Goal: Find specific page/section: Find specific page/section

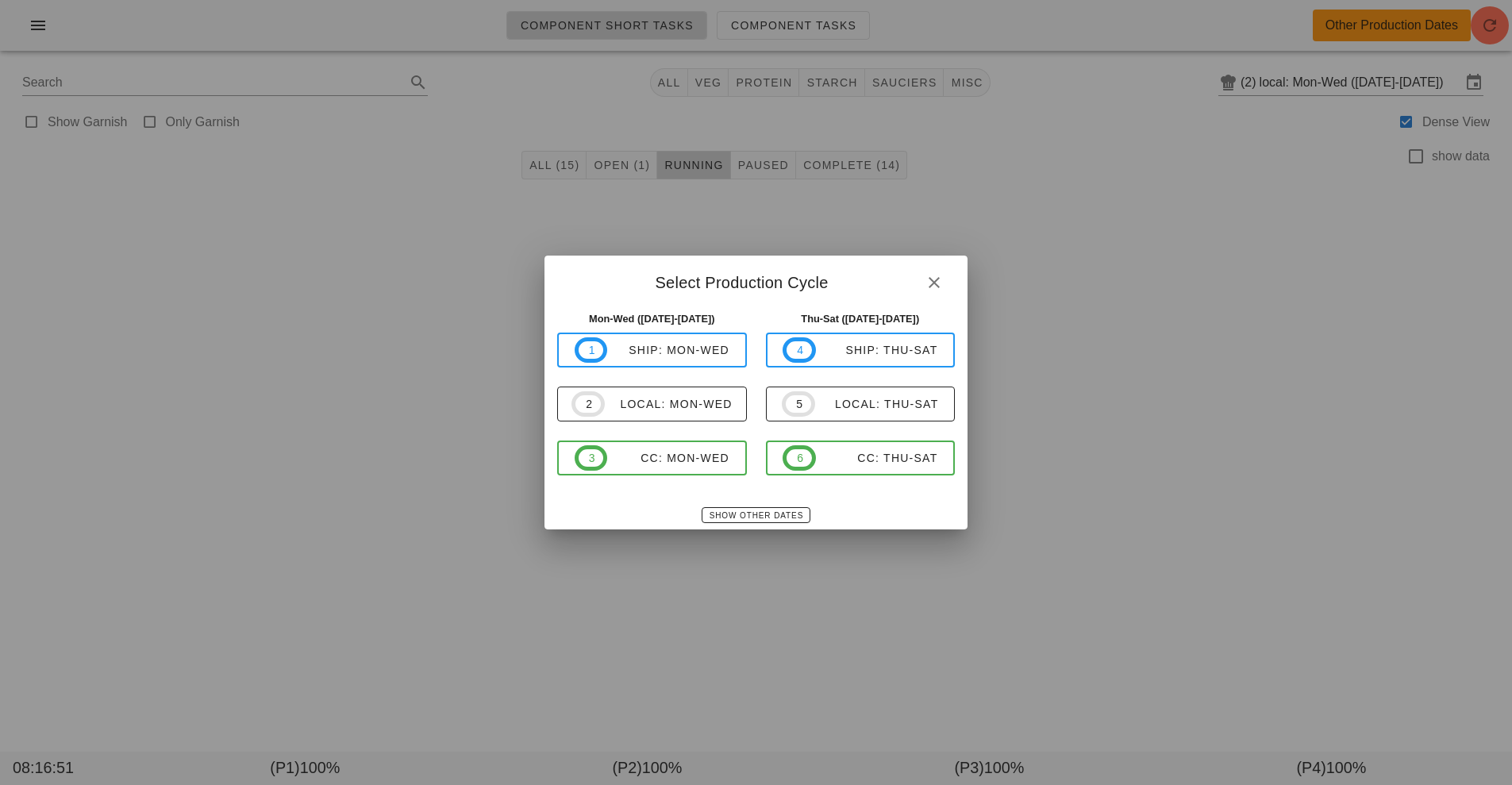
click at [1334, 487] on div at bounding box center [756, 392] width 1512 height 785
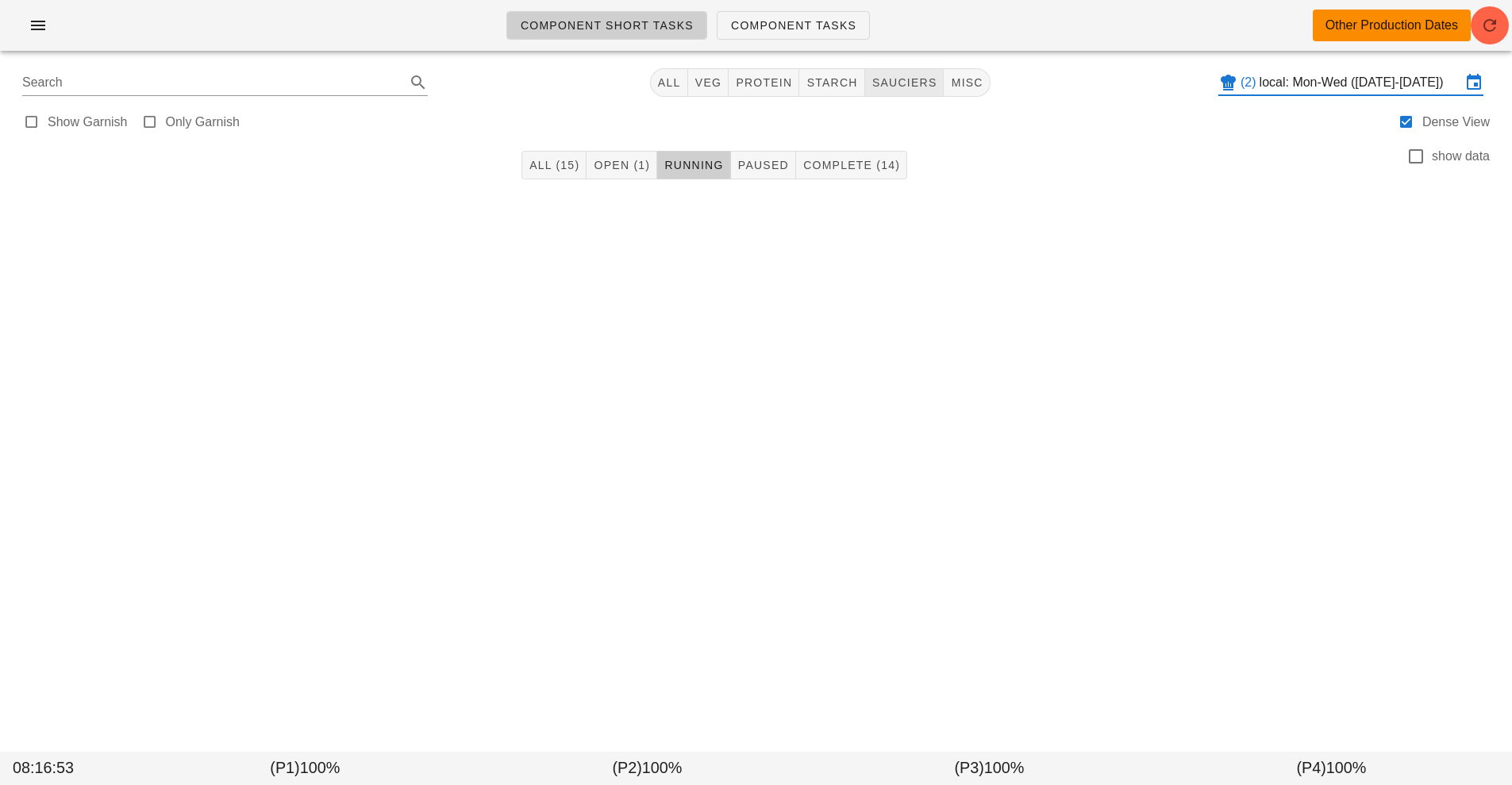
click at [911, 84] on span "sauciers" at bounding box center [903, 82] width 66 height 13
type input "team:sauciers"
click at [1264, 75] on input "local: Mon-Wed ([DATE]-[DATE])" at bounding box center [1361, 82] width 202 height 25
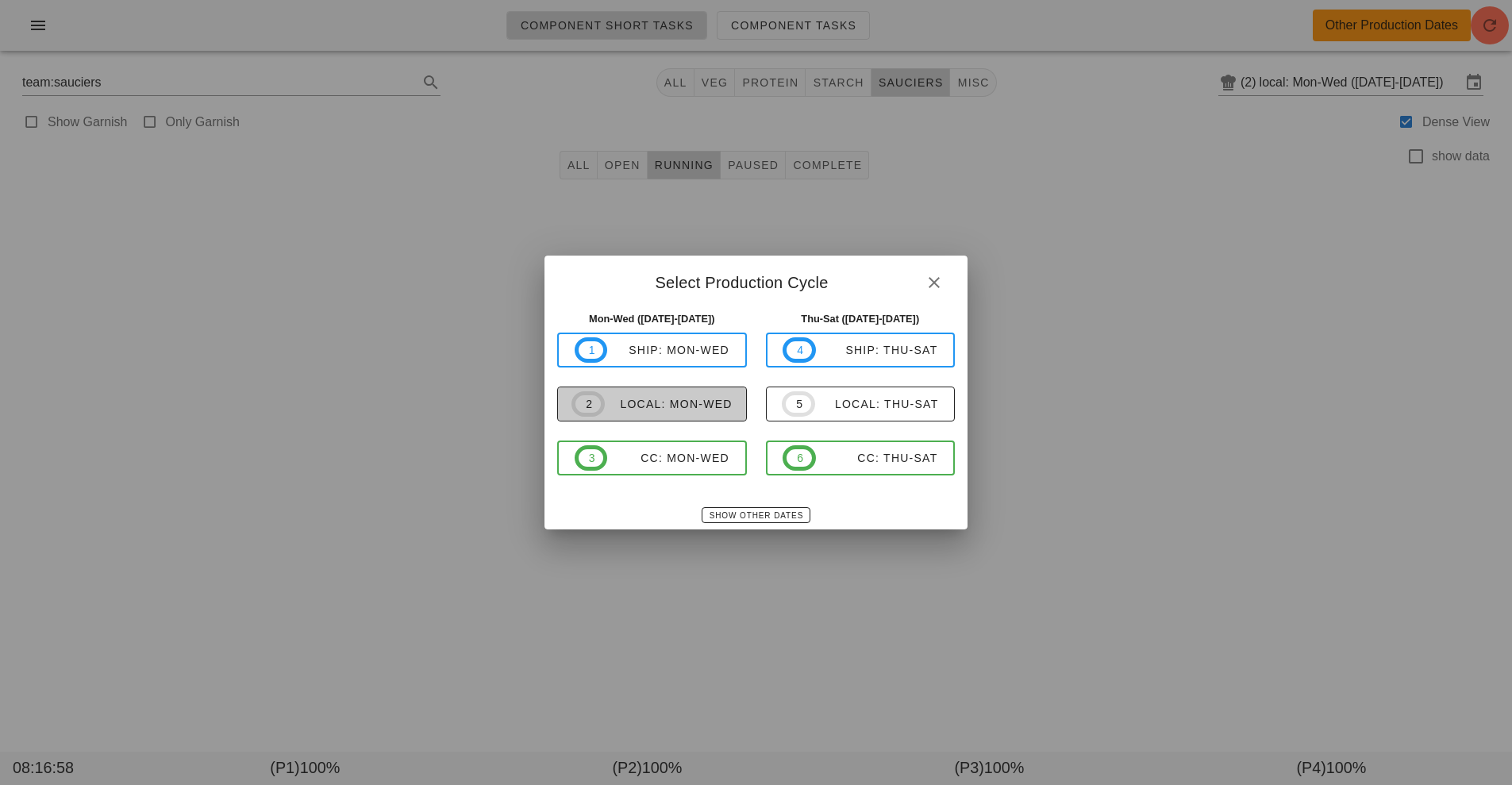
click at [713, 406] on div "local: Mon-Wed" at bounding box center [668, 404] width 127 height 13
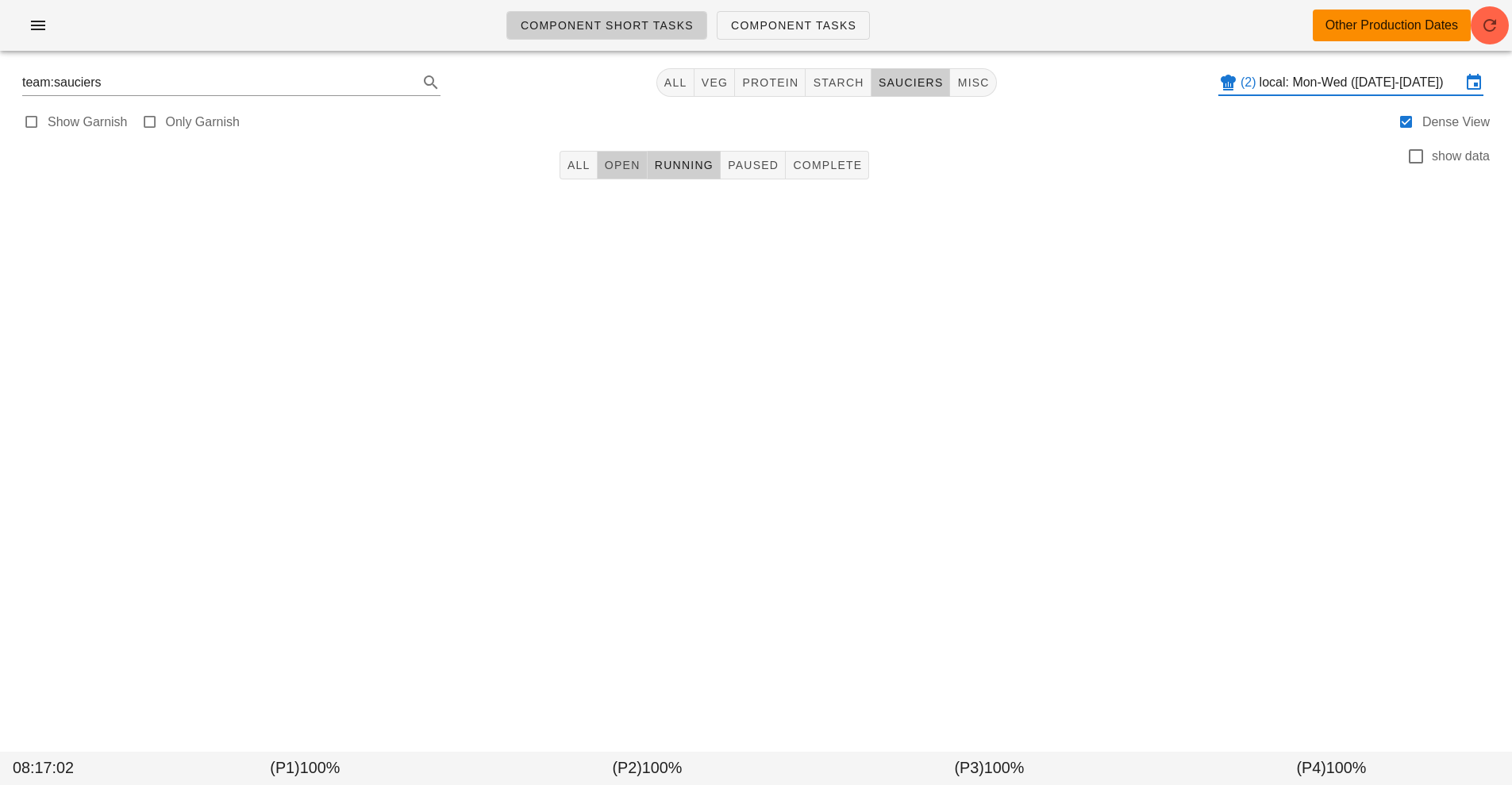
click at [609, 173] on button "Open" at bounding box center [622, 165] width 50 height 28
click at [42, 29] on icon "button" at bounding box center [37, 25] width 19 height 19
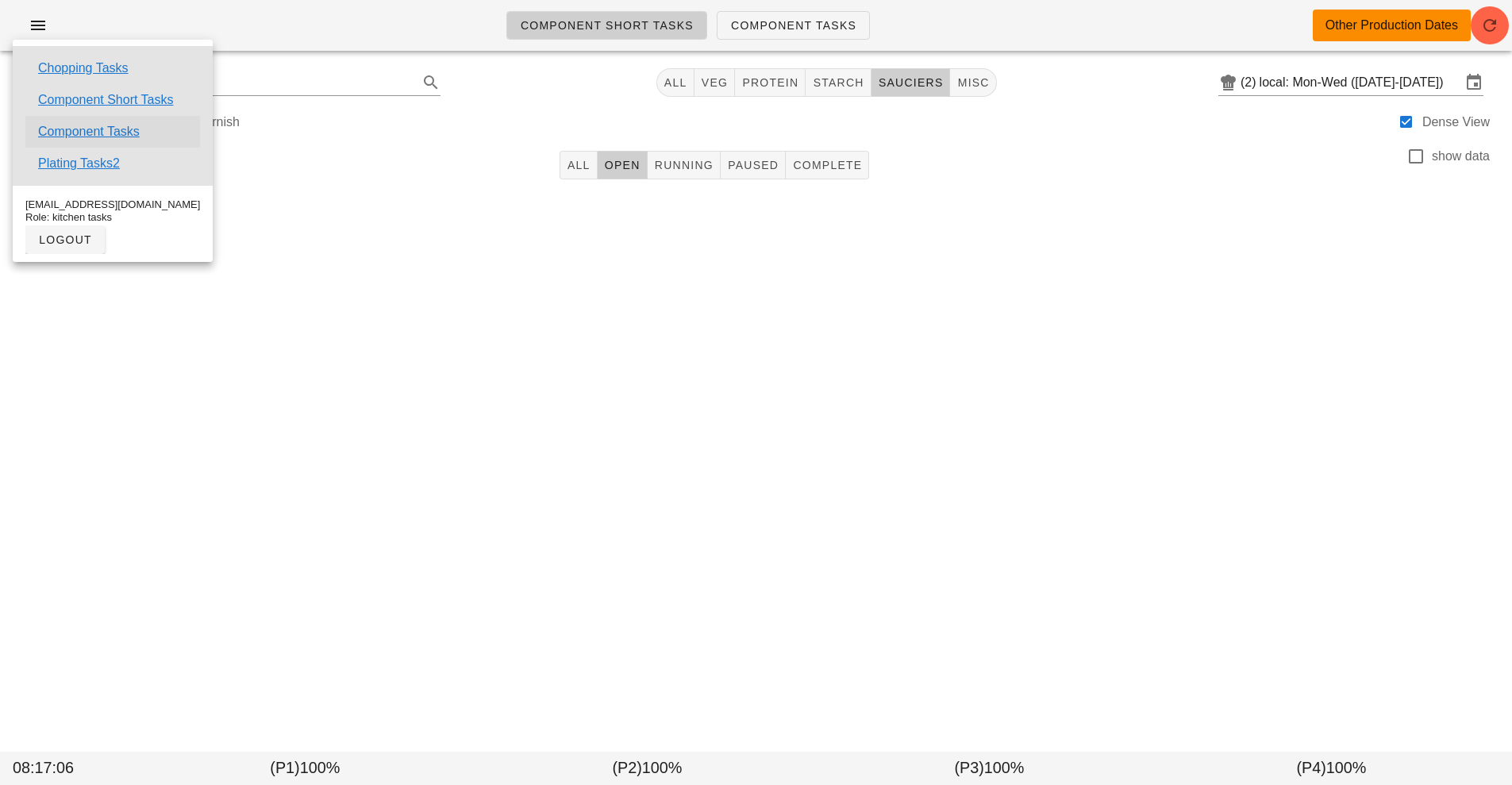
click at [120, 131] on link "Component Tasks" at bounding box center [89, 131] width 102 height 19
